Goal: Task Accomplishment & Management: Manage account settings

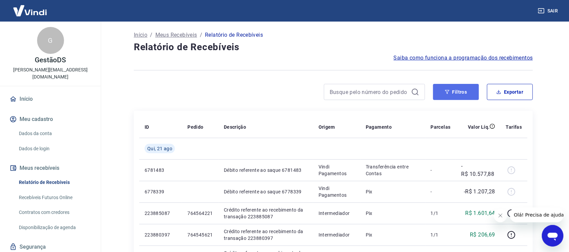
click at [454, 88] on button "Filtros" at bounding box center [456, 92] width 46 height 16
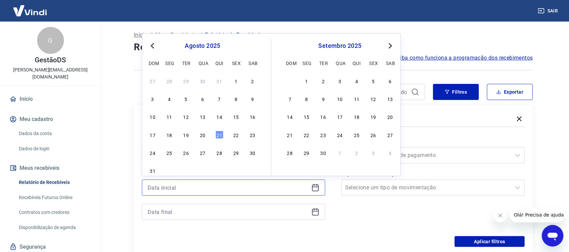
click at [192, 189] on input at bounding box center [228, 188] width 161 height 10
click at [202, 130] on div "17 18 19 20 21 22 23" at bounding box center [203, 135] width 110 height 10
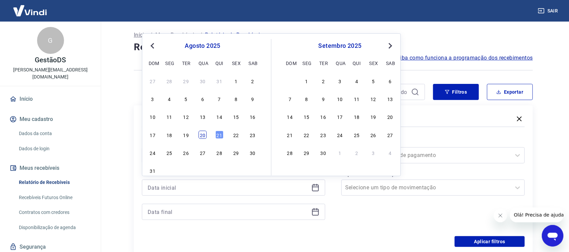
click at [202, 133] on div "20" at bounding box center [202, 135] width 8 height 8
type input "[DATE]"
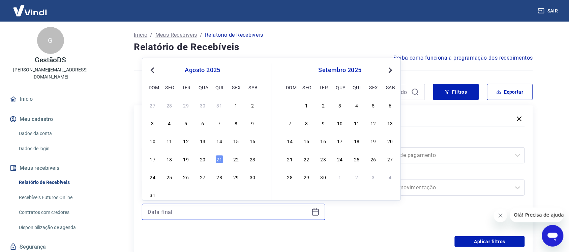
click at [203, 210] on input at bounding box center [228, 212] width 161 height 10
click at [202, 159] on div "20" at bounding box center [202, 159] width 8 height 8
type input "[DATE]"
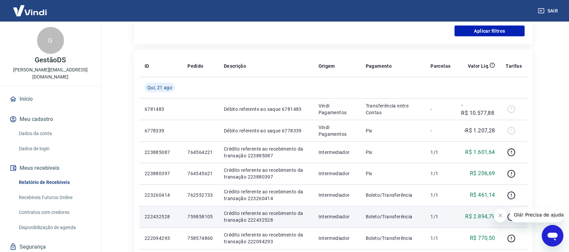
scroll to position [42, 0]
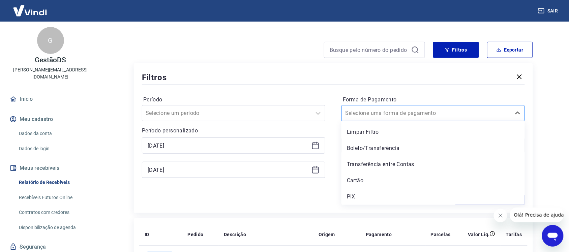
click at [379, 108] on div "Selecione uma forma de pagamento" at bounding box center [426, 113] width 169 height 12
click at [367, 194] on div "PIX" at bounding box center [432, 196] width 183 height 13
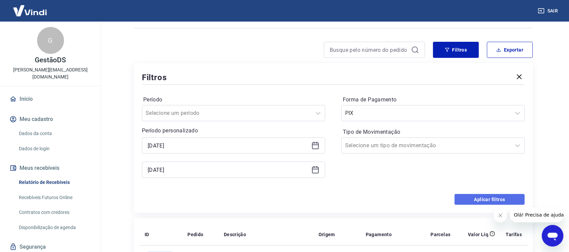
click at [482, 198] on button "Aplicar filtros" at bounding box center [489, 199] width 70 height 11
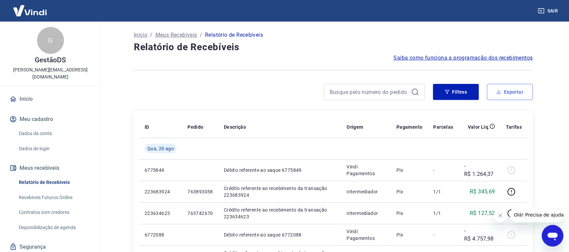
click at [514, 89] on button "Exportar" at bounding box center [510, 92] width 46 height 16
type input "[DATE]"
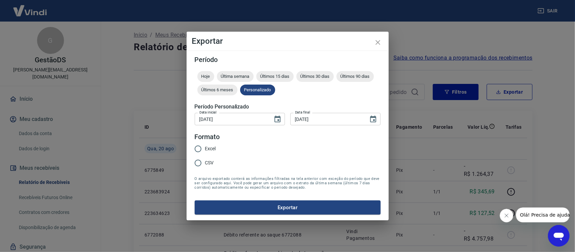
click at [208, 151] on span "Excel" at bounding box center [210, 148] width 11 height 7
click at [197, 146] on input "Excel" at bounding box center [198, 149] width 14 height 14
radio input "true"
click at [260, 207] on button "Exportar" at bounding box center [288, 207] width 186 height 14
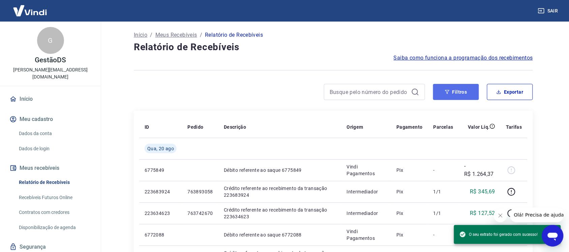
click at [450, 89] on button "Filtros" at bounding box center [456, 92] width 46 height 16
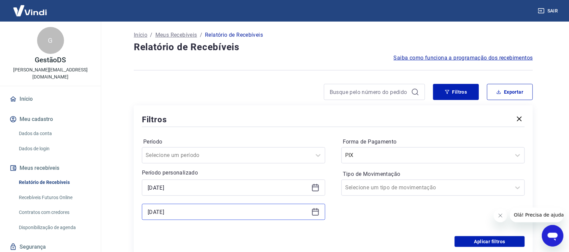
click at [201, 214] on input "[DATE]" at bounding box center [228, 212] width 161 height 10
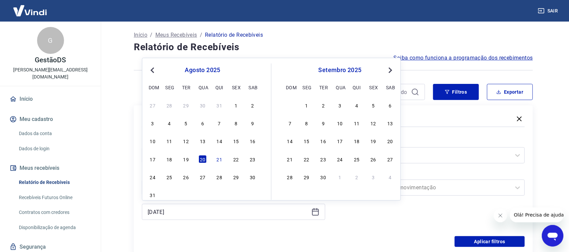
click at [215, 160] on div "17 18 19 20 21 22 23" at bounding box center [203, 159] width 110 height 10
click at [223, 159] on div "21" at bounding box center [219, 159] width 8 height 8
type input "[DATE]"
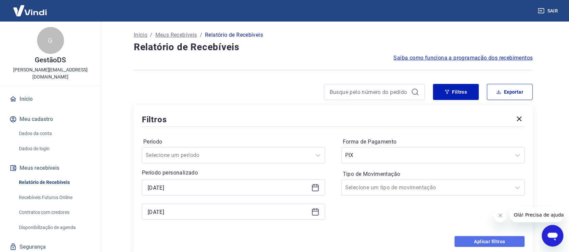
click at [461, 238] on button "Aplicar filtros" at bounding box center [489, 241] width 70 height 11
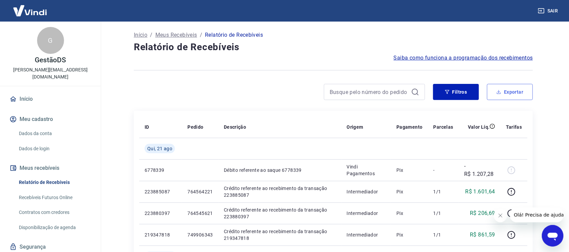
click at [503, 88] on button "Exportar" at bounding box center [510, 92] width 46 height 16
type input "[DATE]"
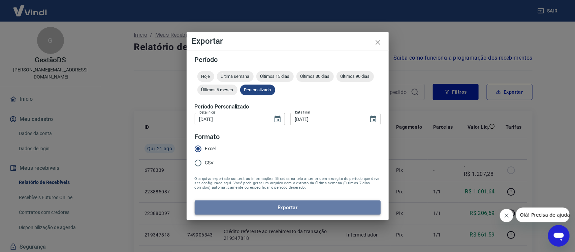
click at [269, 205] on button "Exportar" at bounding box center [288, 207] width 186 height 14
